Goal: Information Seeking & Learning: Learn about a topic

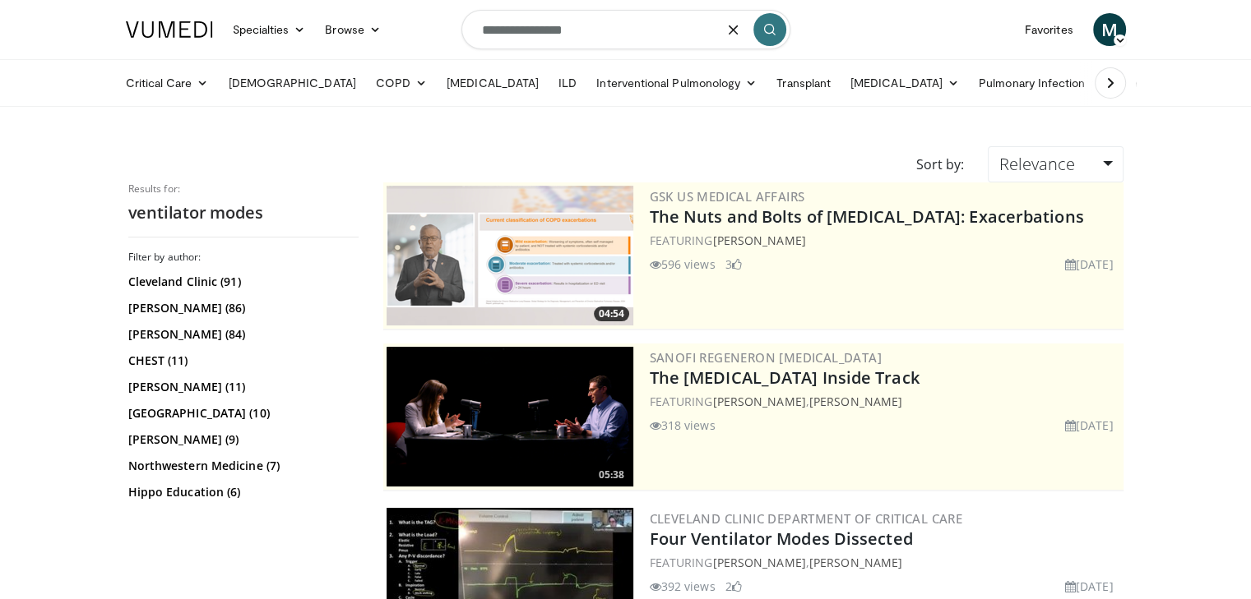
drag, startPoint x: 600, startPoint y: 29, endPoint x: 419, endPoint y: 27, distance: 180.9
click at [419, 27] on nav "Specialties Adult & Family Medicine Allergy, Asthma, Immunology Anesthesiology …" at bounding box center [626, 29] width 1020 height 59
type input "**********"
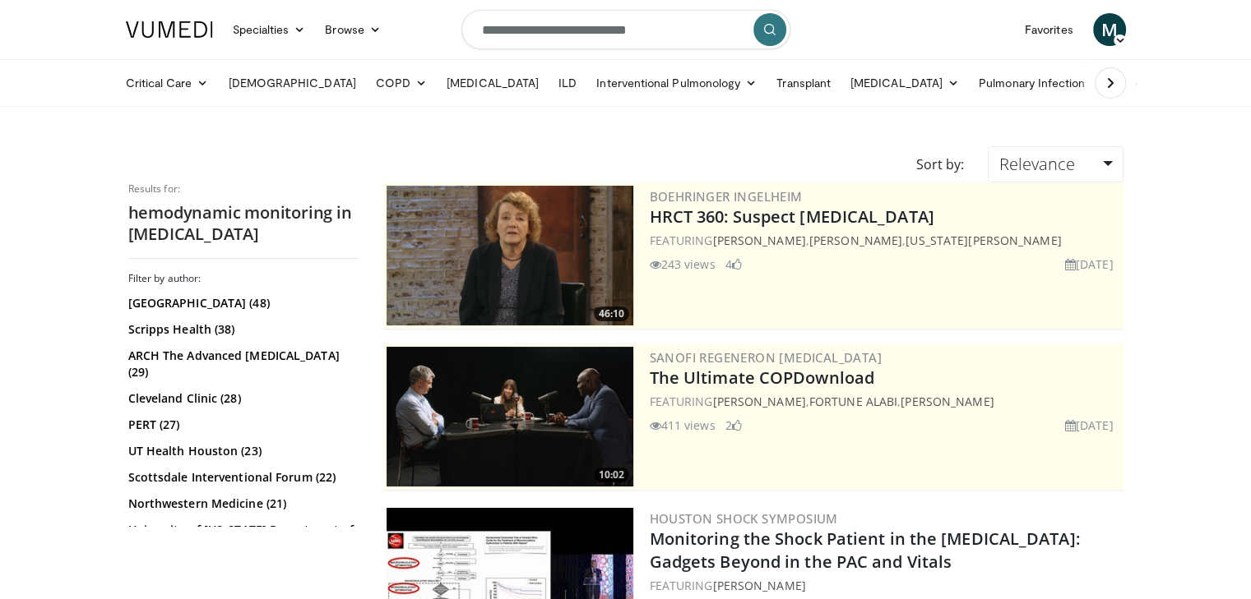
click at [763, 34] on icon "submit" at bounding box center [769, 29] width 13 height 13
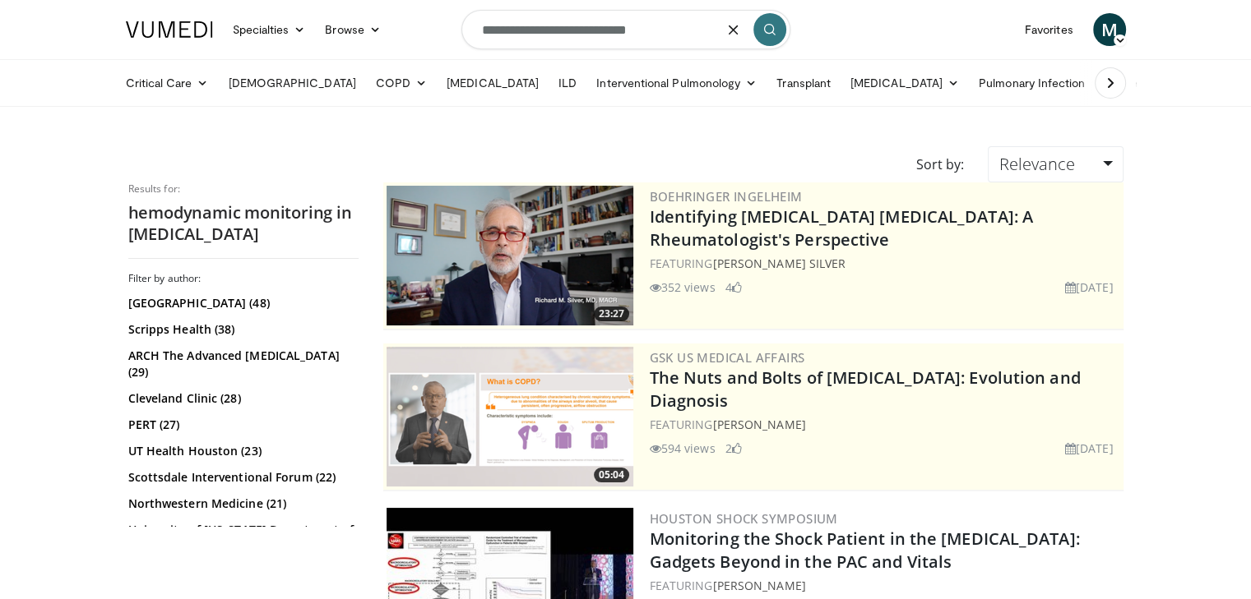
click at [678, 36] on input "**********" at bounding box center [625, 29] width 329 height 39
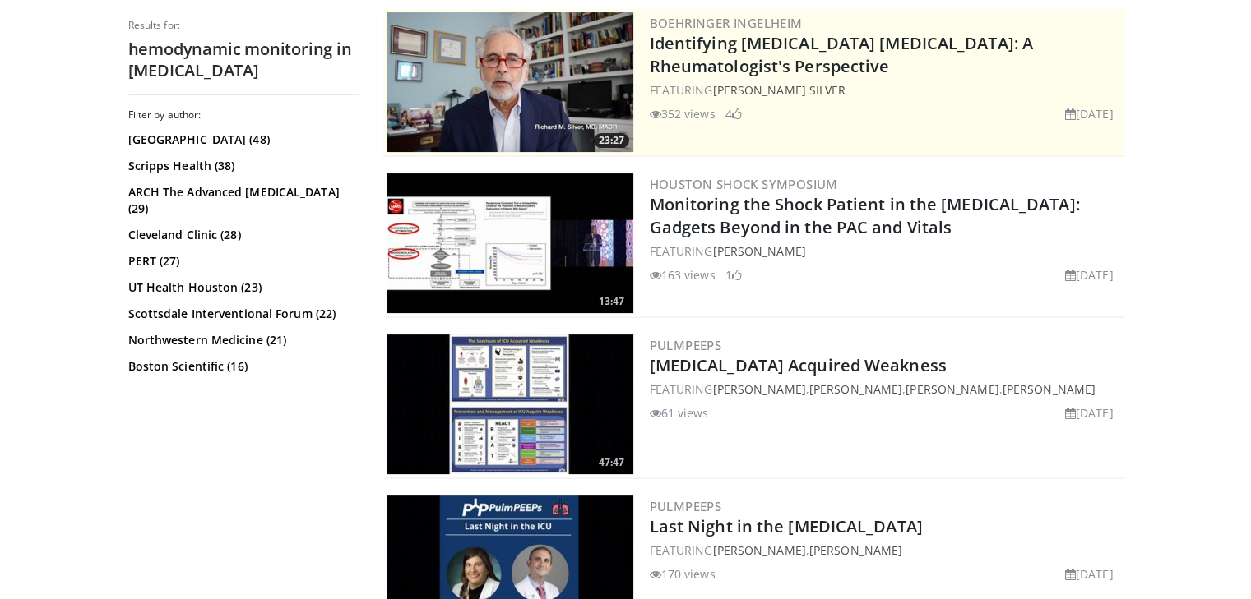
scroll to position [368, 0]
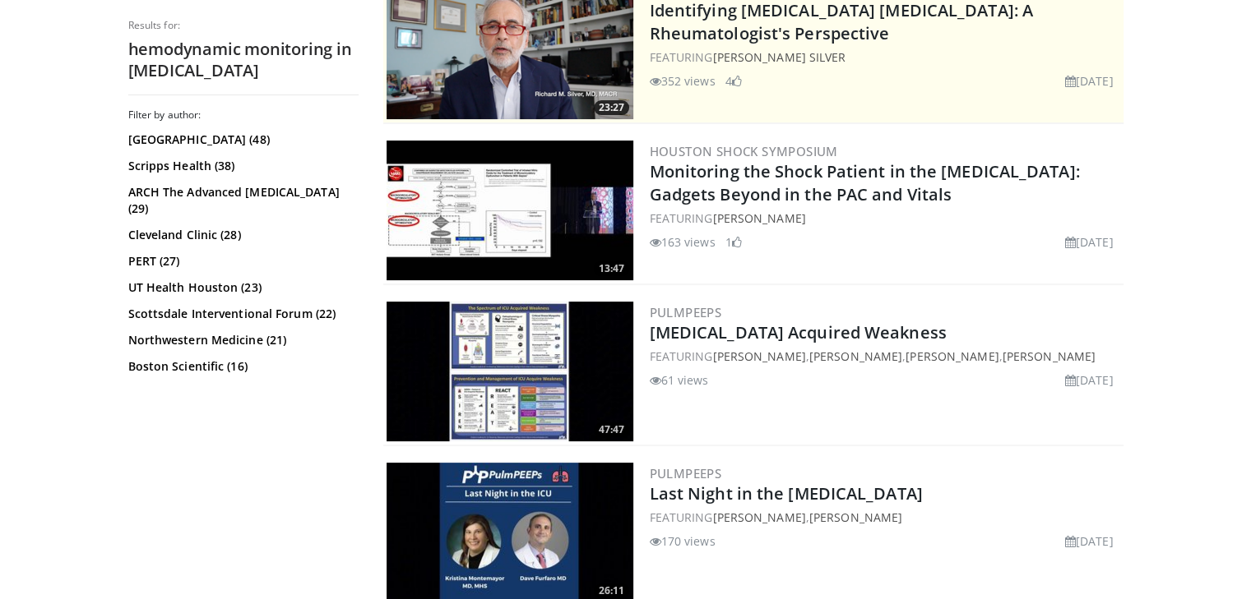
click at [509, 233] on img at bounding box center [509, 211] width 247 height 140
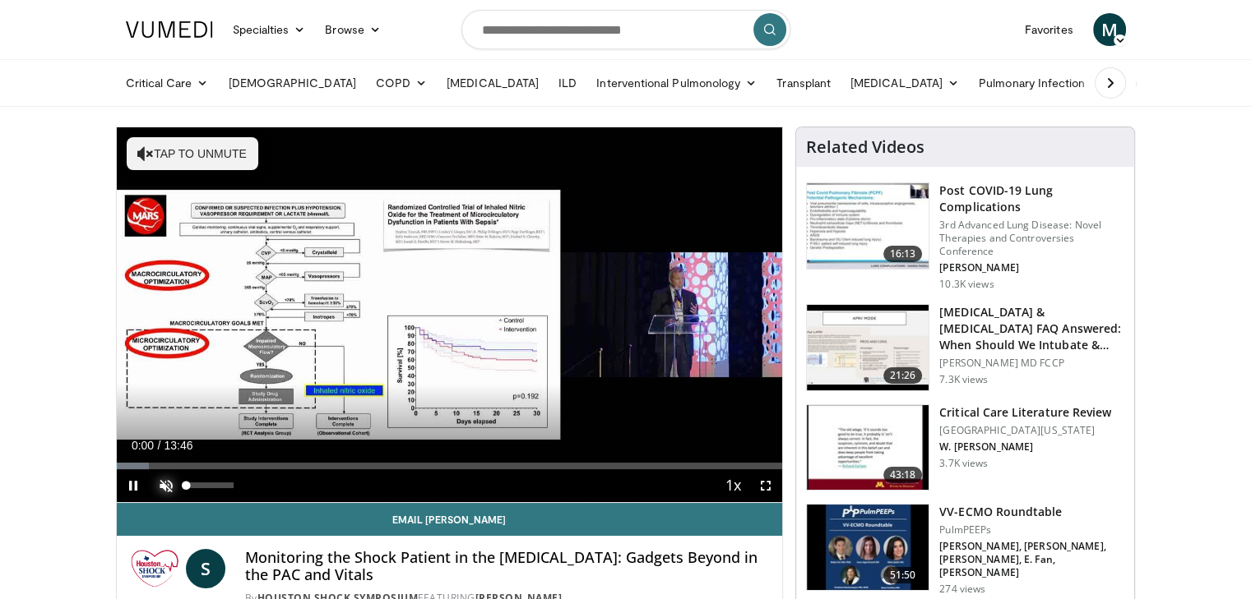
click at [166, 484] on span "Video Player" at bounding box center [166, 486] width 33 height 33
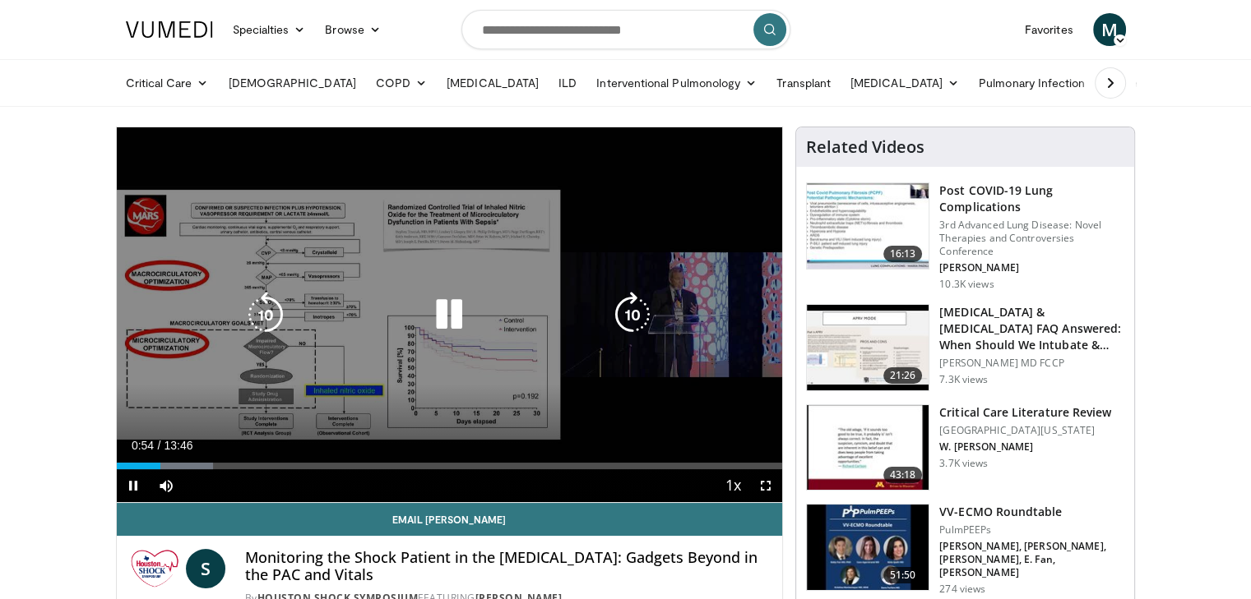
click at [384, 399] on div "10 seconds Tap to unmute" at bounding box center [450, 314] width 666 height 375
click at [442, 326] on icon "Video Player" at bounding box center [449, 315] width 46 height 46
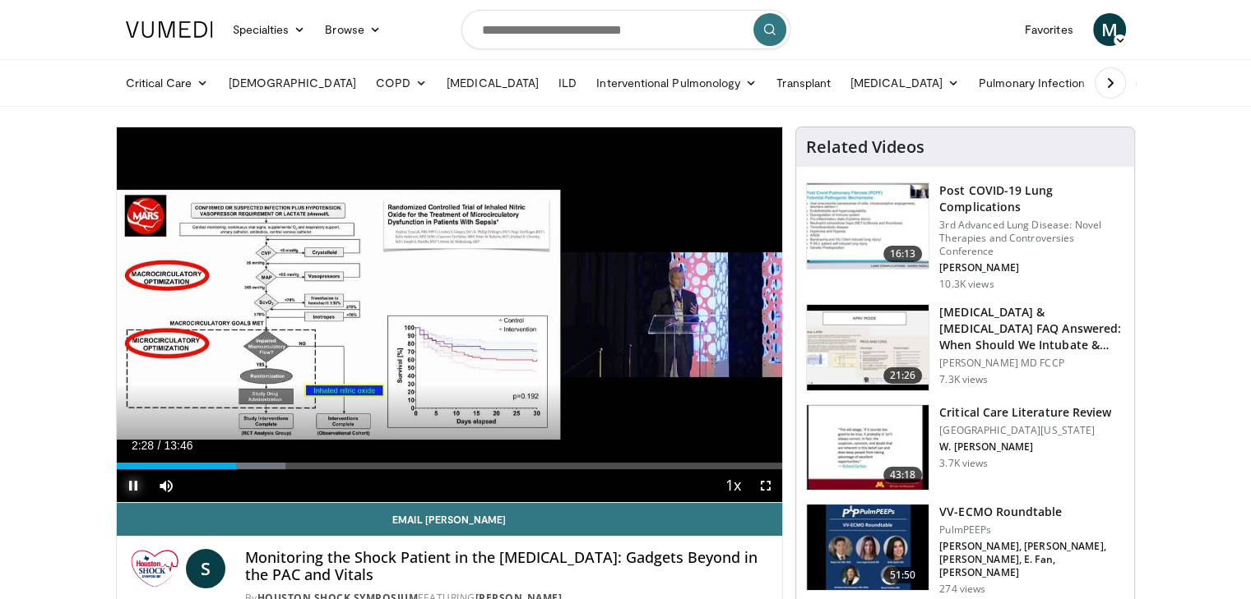
click at [133, 487] on span "Video Player" at bounding box center [133, 486] width 33 height 33
click at [137, 480] on span "Video Player" at bounding box center [133, 486] width 33 height 33
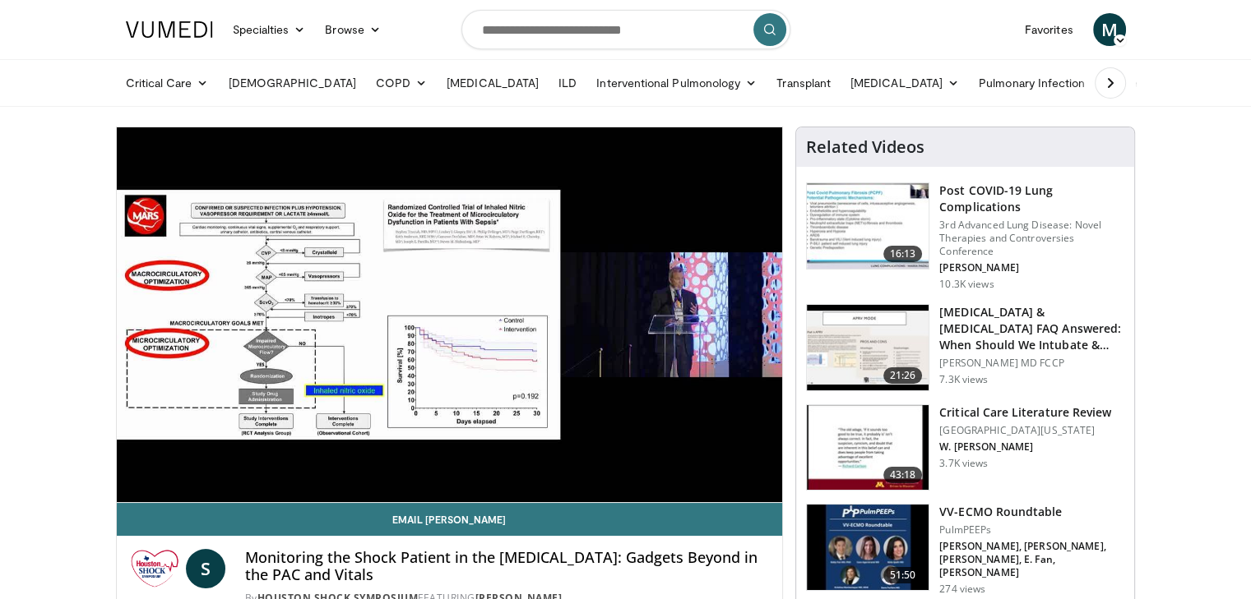
click at [134, 487] on div "10 seconds Tap to unmute" at bounding box center [450, 314] width 666 height 375
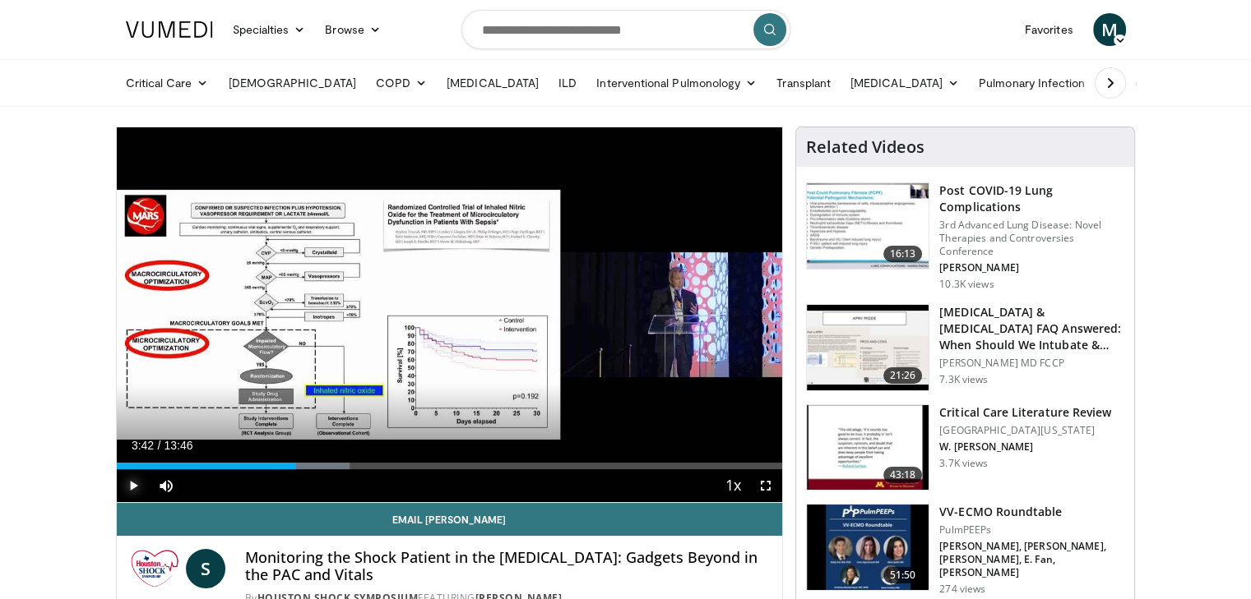
click at [133, 485] on span "Video Player" at bounding box center [133, 486] width 33 height 33
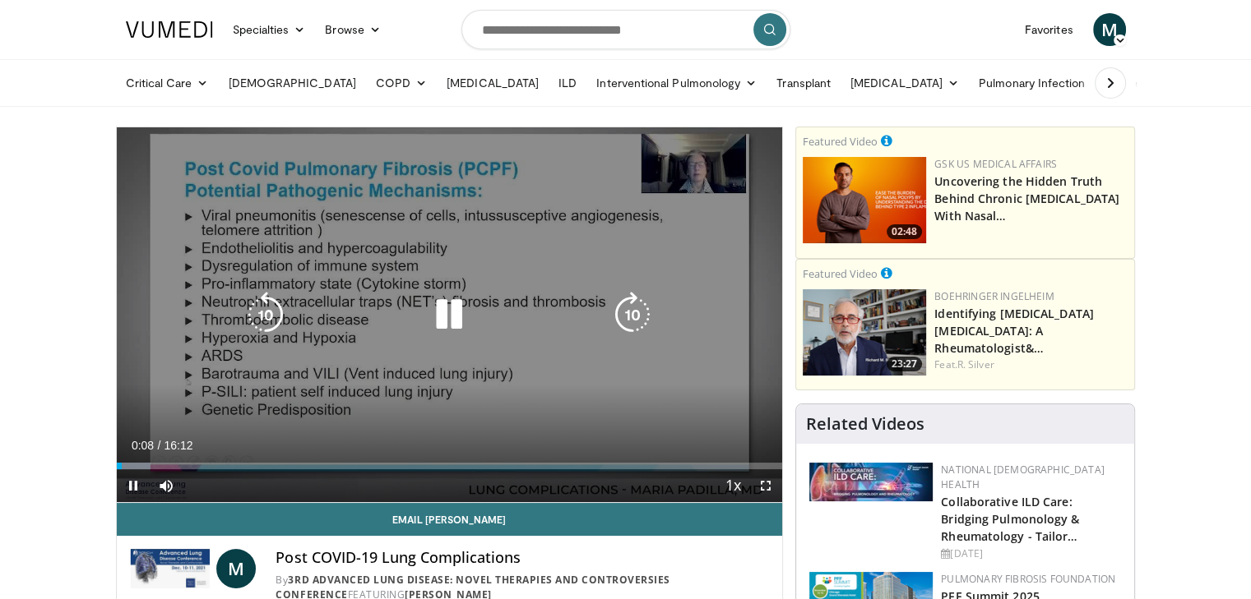
click at [452, 323] on icon "Video Player" at bounding box center [449, 315] width 46 height 46
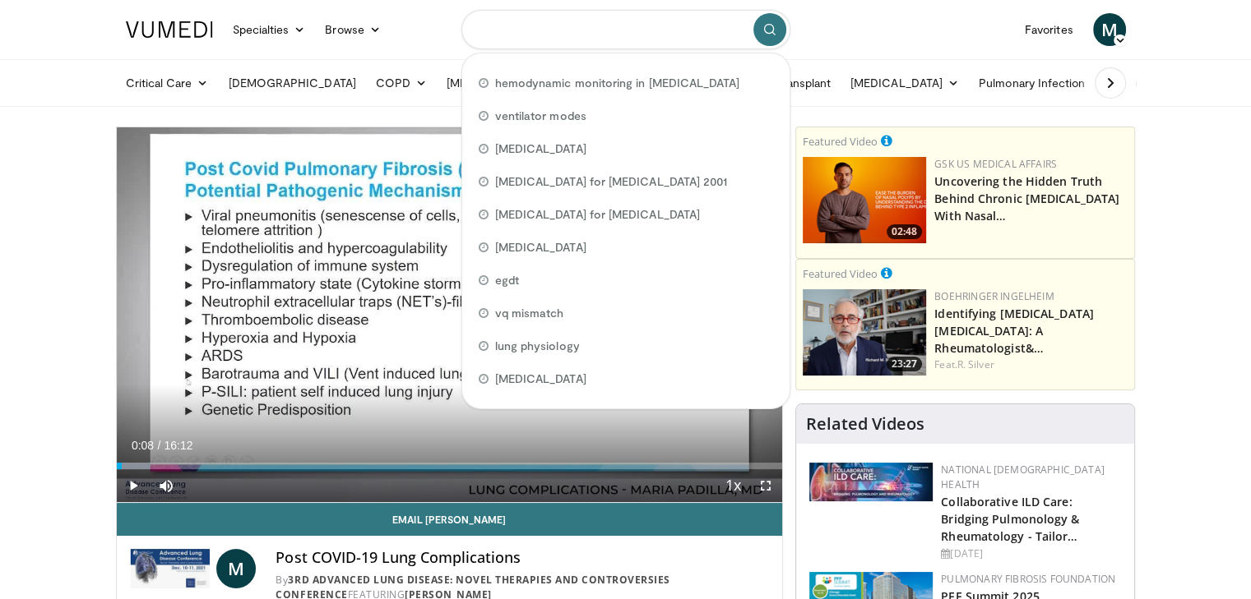
drag, startPoint x: 703, startPoint y: 38, endPoint x: 688, endPoint y: 40, distance: 15.0
click at [689, 40] on input "Search topics, interventions" at bounding box center [625, 29] width 329 height 39
click at [551, 29] on input "Search topics, interventions" at bounding box center [625, 29] width 329 height 39
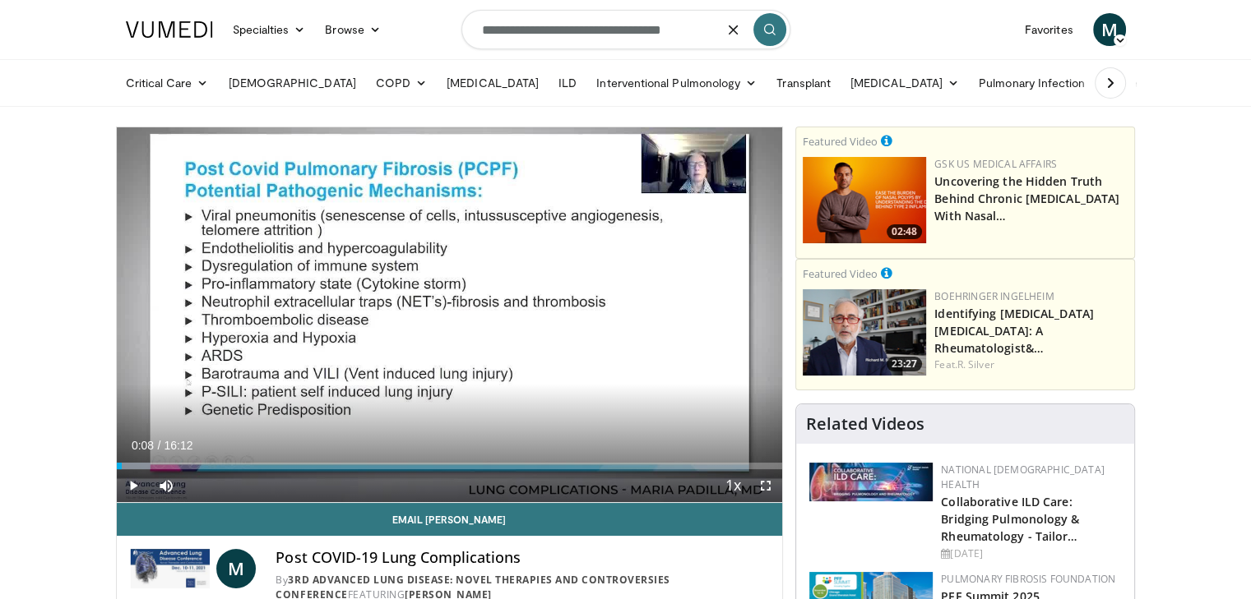
type input "**********"
